Goal: Navigation & Orientation: Find specific page/section

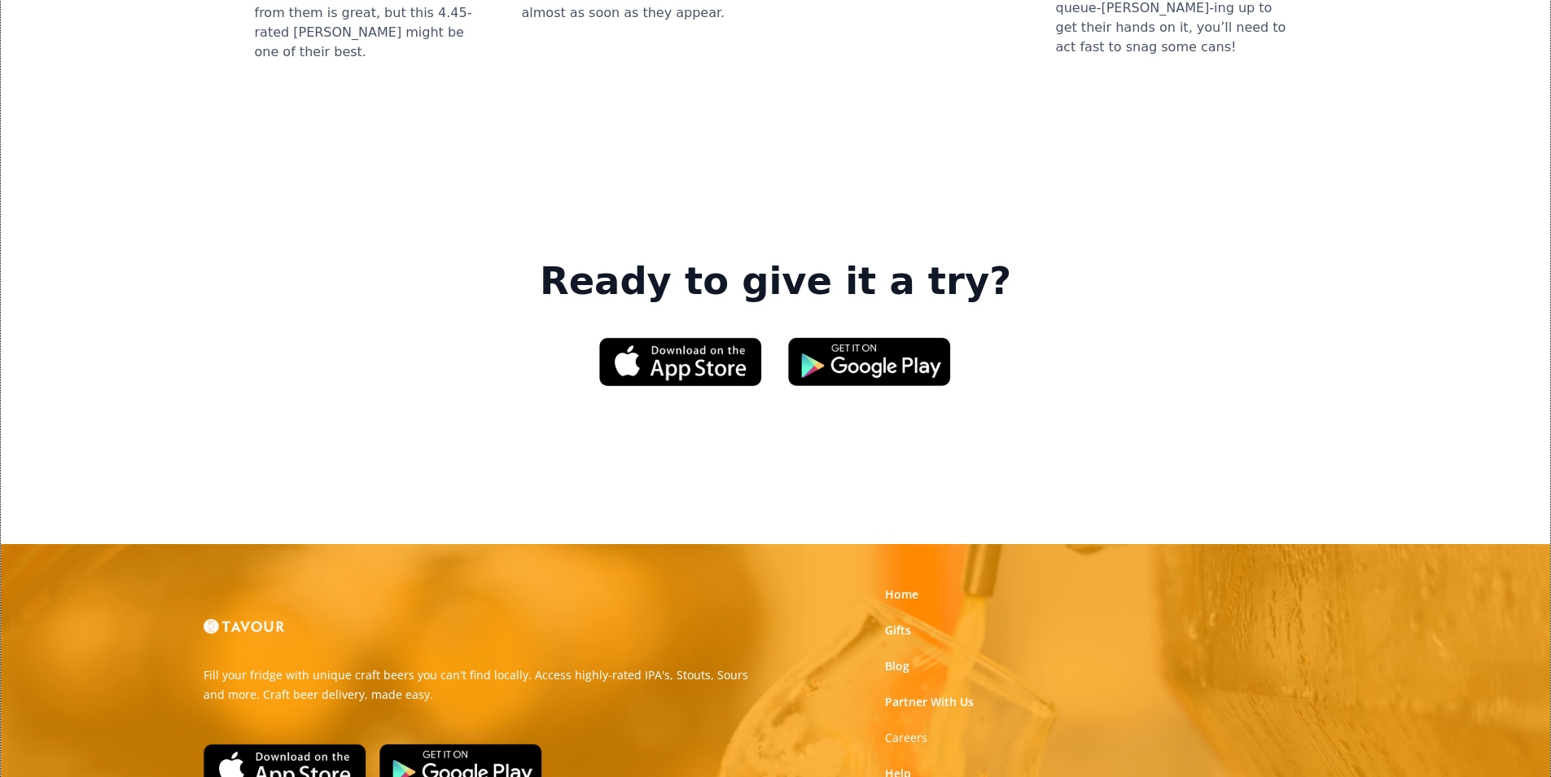
scroll to position [2463, 0]
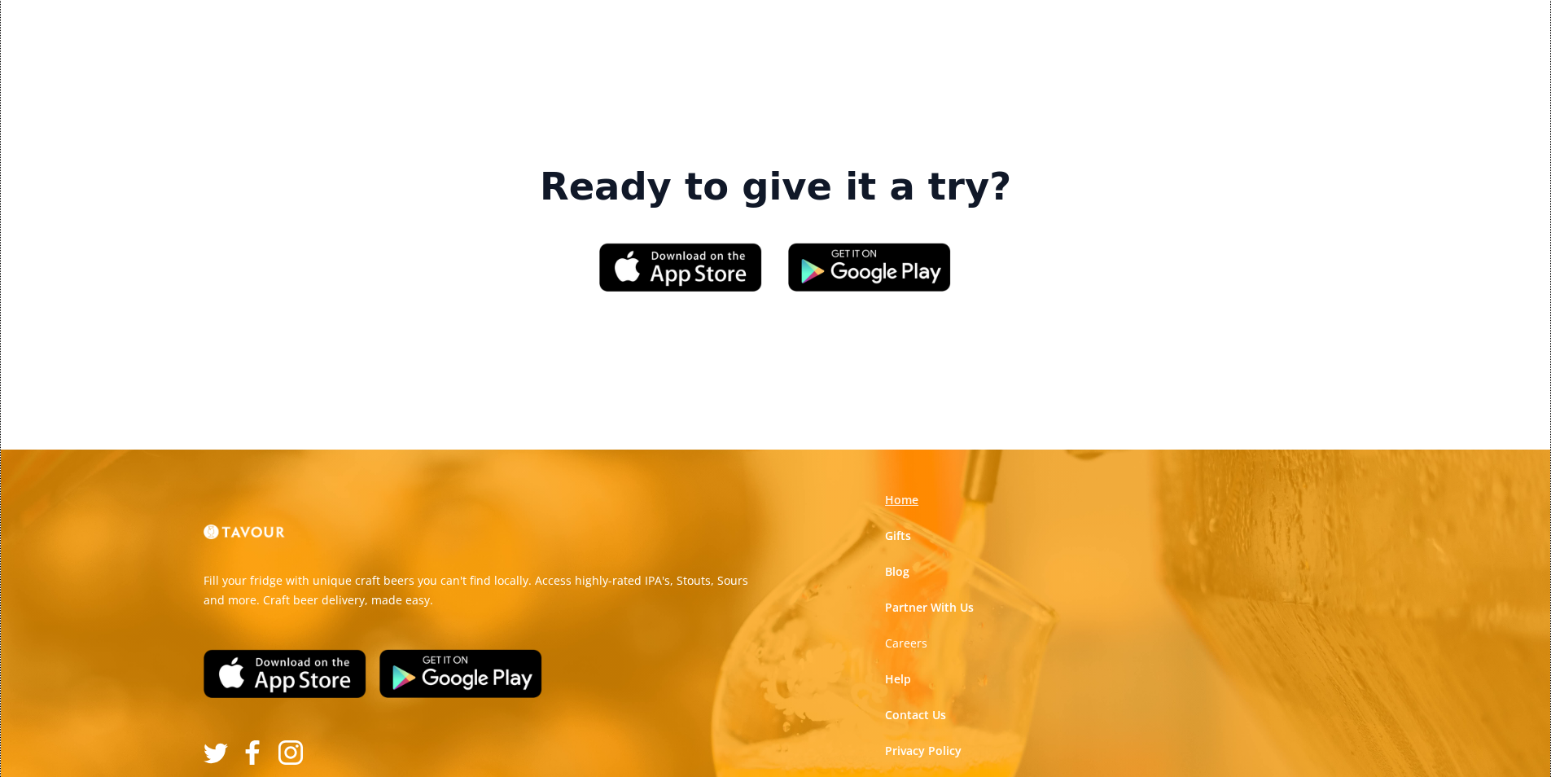
click at [903, 492] on link "Home" at bounding box center [901, 500] width 33 height 16
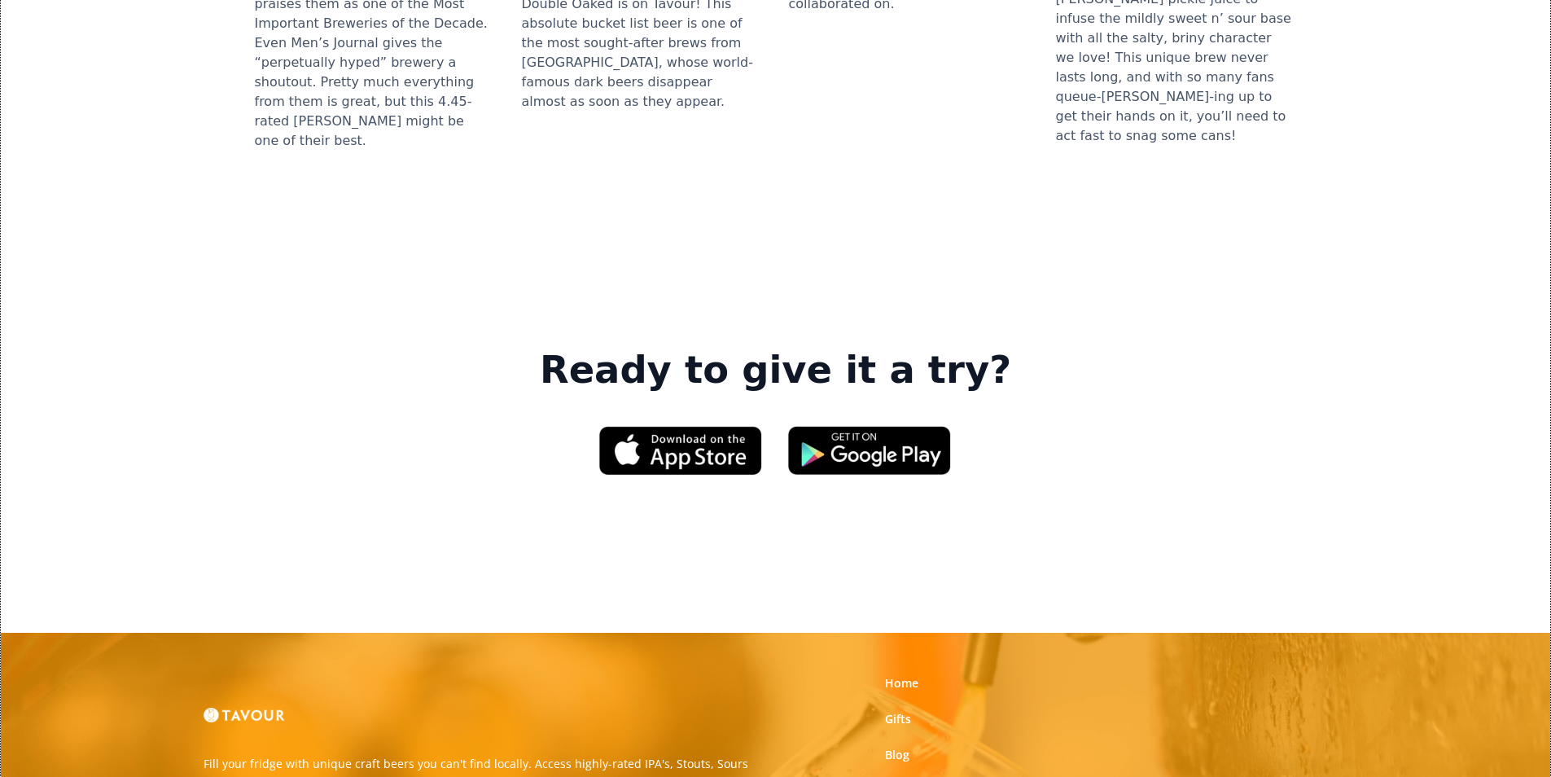
scroll to position [2361, 0]
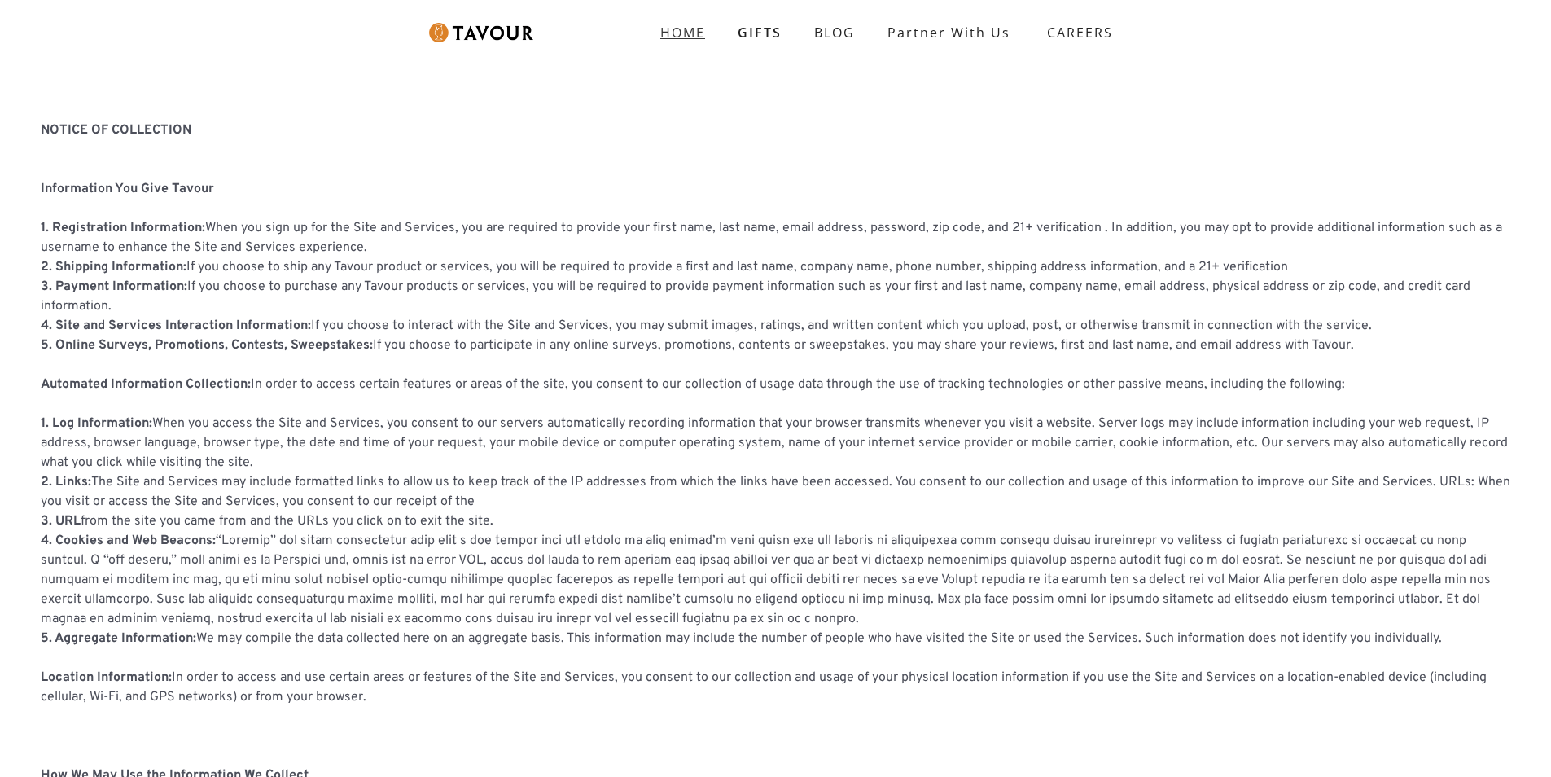
click at [701, 42] on link "HOME" at bounding box center [682, 32] width 77 height 33
